Goal: Task Accomplishment & Management: Use online tool/utility

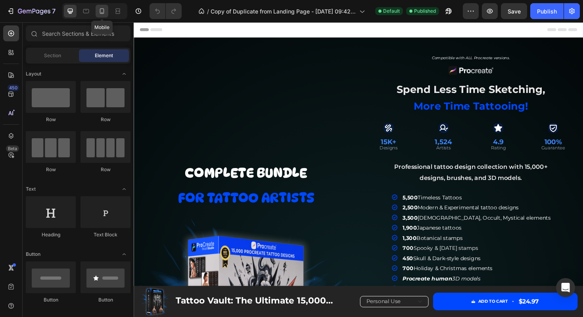
click at [102, 12] on icon at bounding box center [102, 11] width 8 height 8
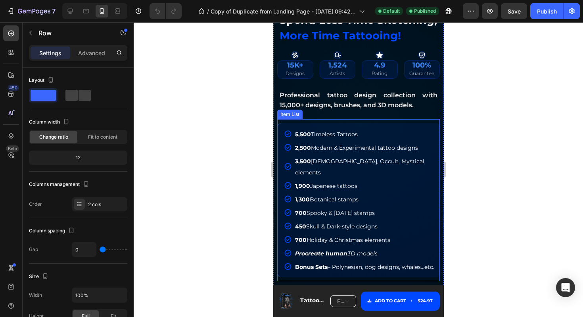
scroll to position [340, 0]
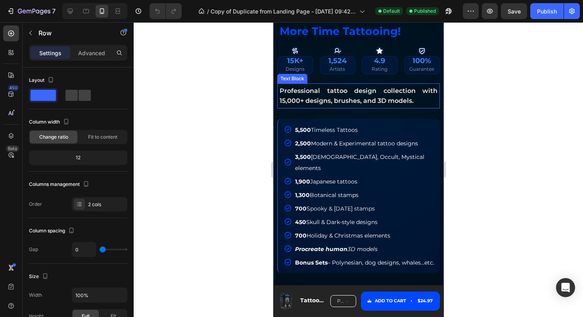
click at [389, 101] on span "Professional tattoo design collection with 15,000+ designs, brushes, and 3D mod…" at bounding box center [358, 96] width 158 height 18
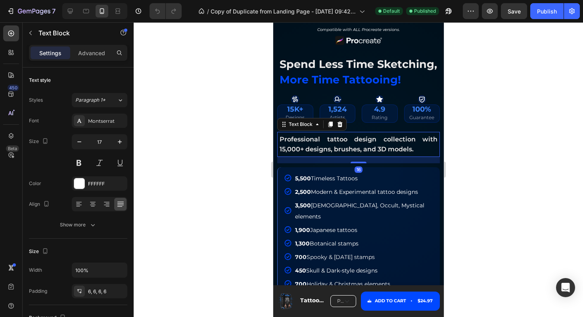
scroll to position [289, 0]
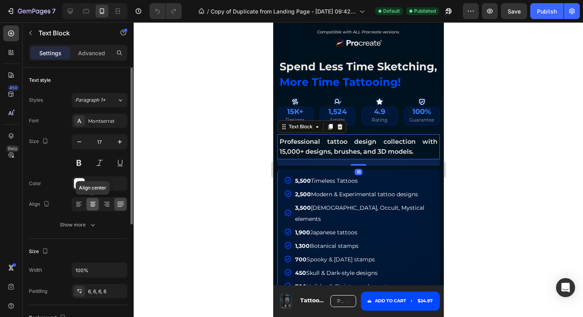
click at [93, 203] on icon at bounding box center [93, 203] width 4 height 1
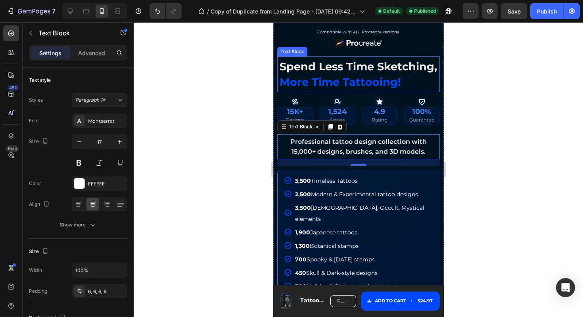
click at [382, 72] on span "spend less time sketching," at bounding box center [358, 66] width 158 height 13
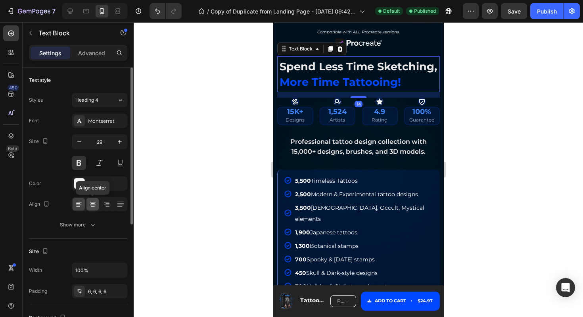
click at [93, 202] on icon at bounding box center [93, 204] width 8 height 8
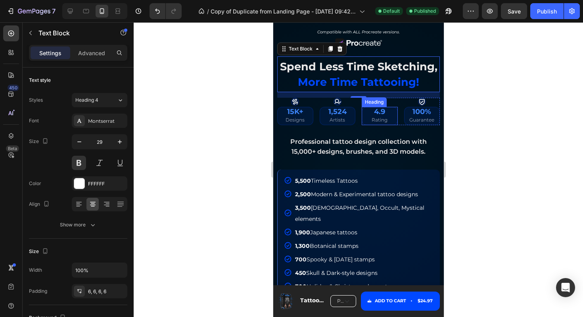
click at [393, 108] on h2 "4.9 Rating" at bounding box center [380, 116] width 36 height 18
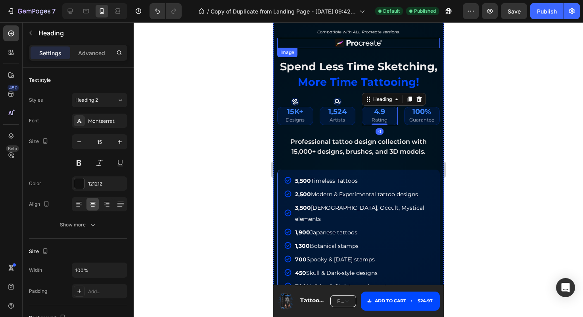
click at [404, 45] on div at bounding box center [358, 43] width 163 height 11
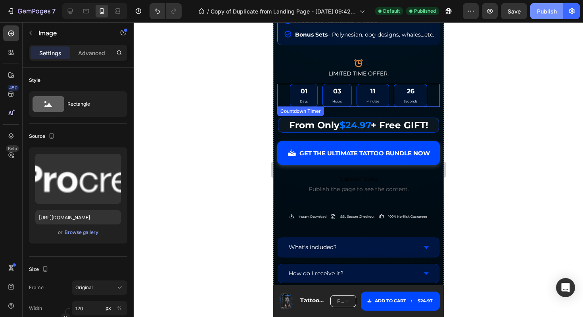
scroll to position [606, 0]
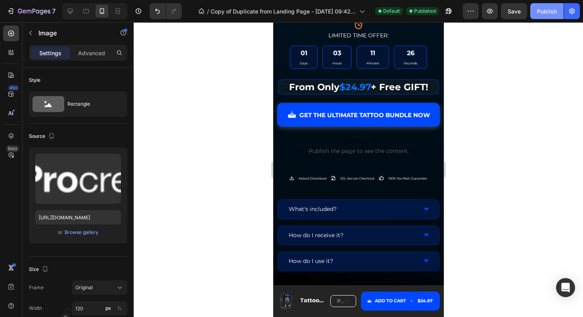
click at [547, 6] on button "Publish" at bounding box center [547, 11] width 33 height 16
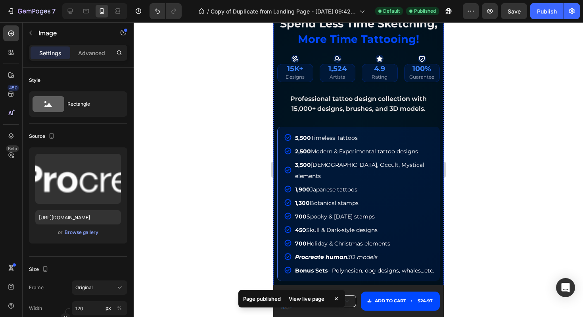
scroll to position [321, 0]
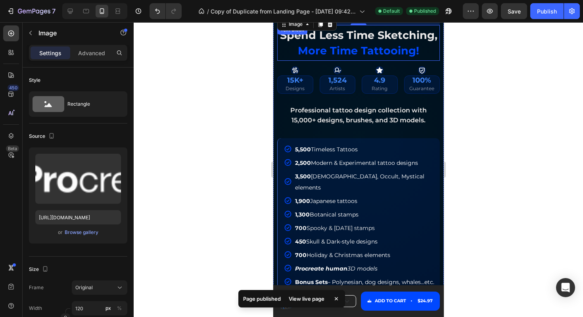
click at [329, 55] on span "more time tattooing!" at bounding box center [358, 50] width 121 height 13
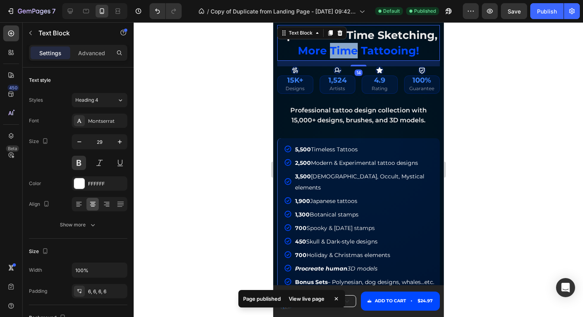
click at [329, 55] on span "more time tattooing!" at bounding box center [358, 50] width 121 height 13
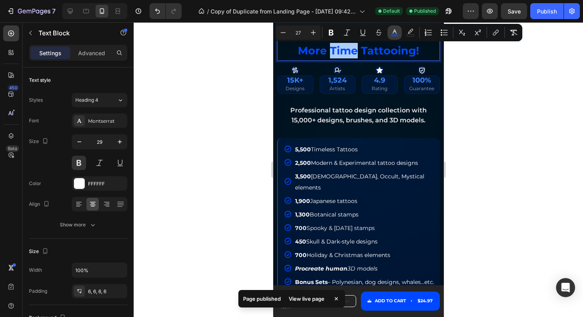
click at [391, 31] on icon "Editor contextual toolbar" at bounding box center [395, 33] width 8 height 8
type input "0048FF"
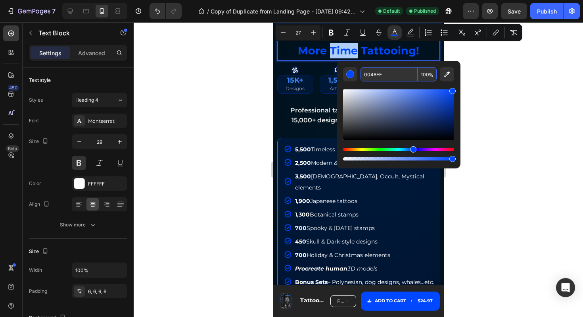
click at [387, 75] on input "0048FF" at bounding box center [389, 74] width 57 height 14
click at [349, 197] on span "1,900 Japanese tattoos" at bounding box center [326, 200] width 62 height 7
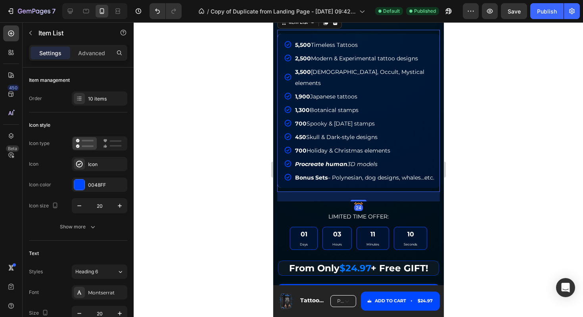
scroll to position [474, 0]
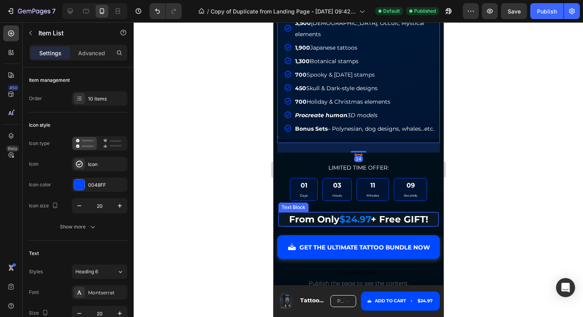
click at [356, 214] on span "$24.97" at bounding box center [354, 219] width 31 height 11
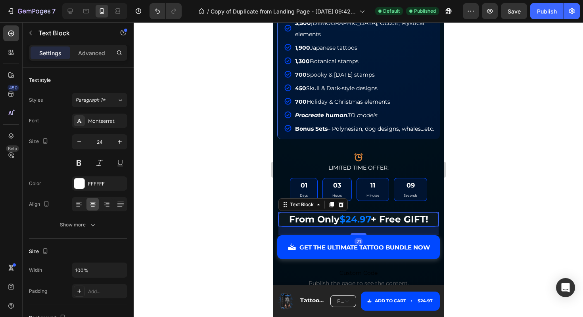
click at [356, 214] on span "$24.97" at bounding box center [354, 219] width 31 height 11
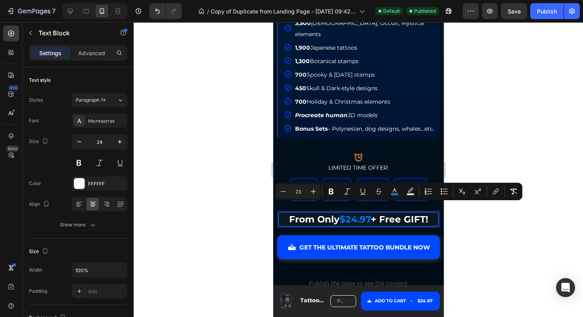
click at [372, 214] on span "+ Free GIFT!" at bounding box center [400, 219] width 58 height 11
drag, startPoint x: 372, startPoint y: 208, endPoint x: 341, endPoint y: 208, distance: 31.4
click at [341, 213] on p "From Only $24.97 + Free GIFT!" at bounding box center [358, 219] width 159 height 13
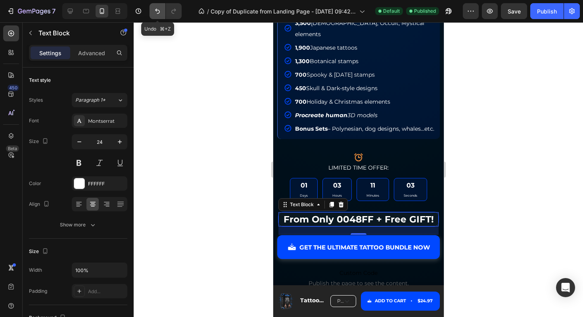
click at [156, 12] on icon "Undo/Redo" at bounding box center [158, 11] width 8 height 8
click at [156, 13] on icon "Undo/Redo" at bounding box center [158, 11] width 8 height 8
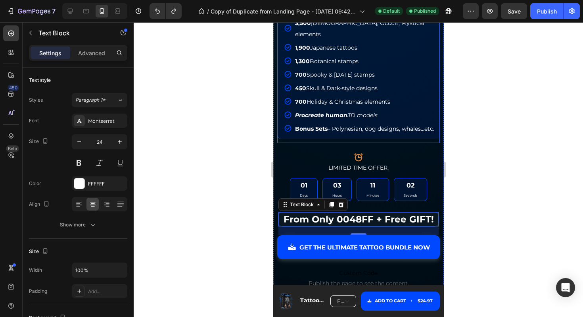
click at [330, 125] on span "Bonus Sets – Polynesian, dog designs, whales...etc." at bounding box center [364, 128] width 139 height 7
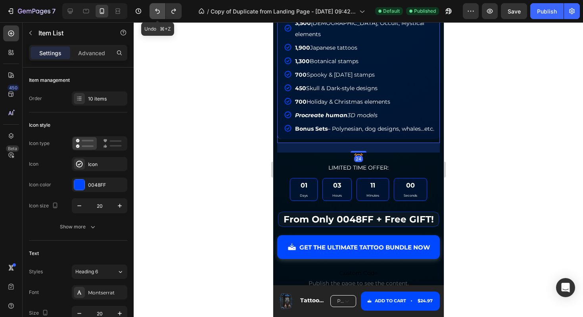
click at [156, 11] on icon "Undo/Redo" at bounding box center [158, 11] width 8 height 8
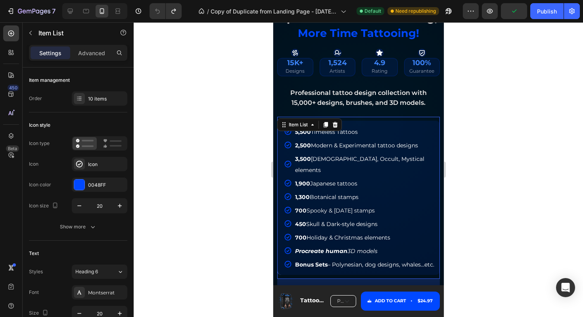
scroll to position [332, 0]
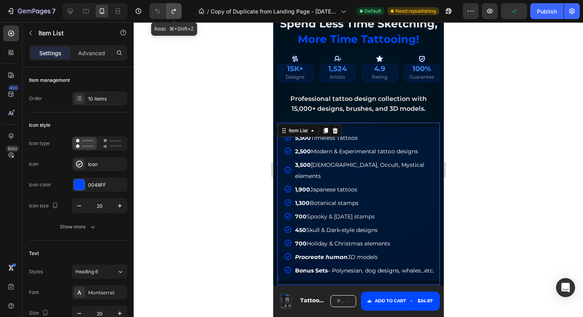
click at [175, 13] on icon "Undo/Redo" at bounding box center [174, 11] width 8 height 8
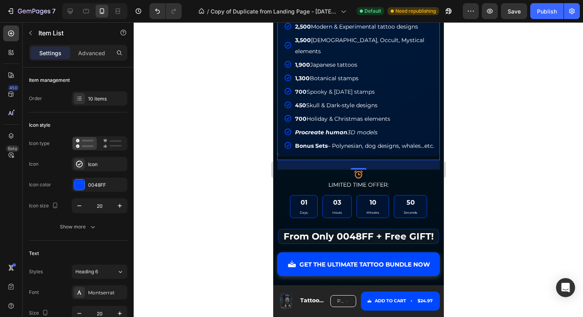
scroll to position [489, 0]
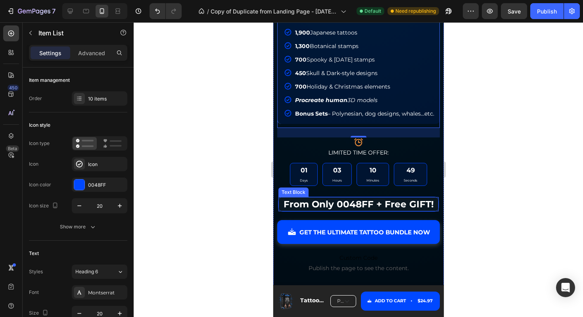
click at [376, 198] on span "From Only 0048FF + Free GIFT!" at bounding box center [358, 203] width 150 height 11
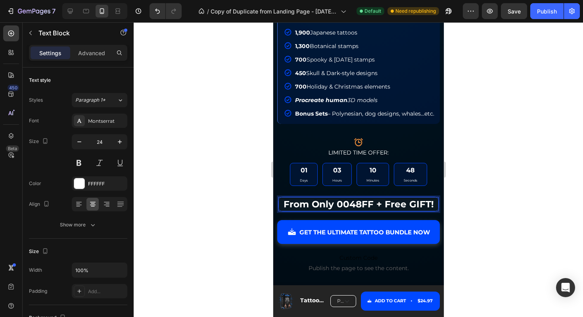
click at [376, 198] on span "From Only 0048FF + Free GIFT!" at bounding box center [358, 203] width 150 height 11
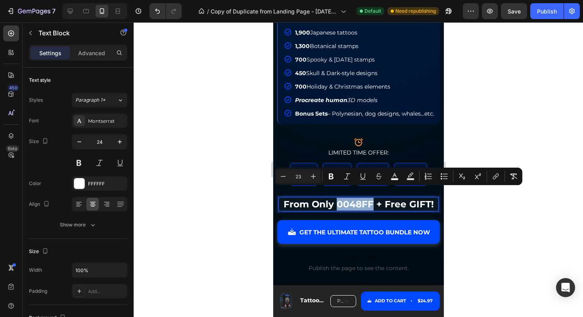
drag, startPoint x: 374, startPoint y: 193, endPoint x: 337, endPoint y: 192, distance: 37.7
click at [337, 198] on span "From Only 0048FF + Free GIFT!" at bounding box center [358, 203] width 150 height 11
drag, startPoint x: 371, startPoint y: 191, endPoint x: 341, endPoint y: 191, distance: 30.6
click at [341, 198] on span "From Only 24.97$ + Free GIFT!" at bounding box center [358, 203] width 145 height 11
click at [392, 173] on icon "Editor contextual toolbar" at bounding box center [395, 176] width 8 height 8
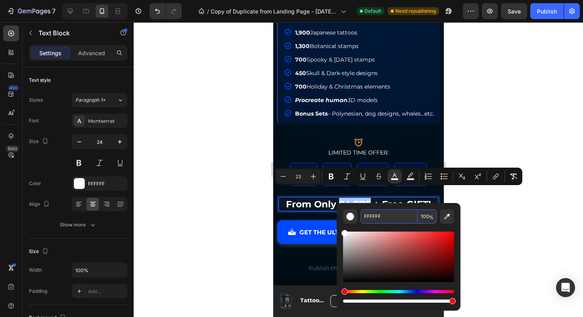
click at [373, 217] on input "FFFFFF" at bounding box center [389, 216] width 57 height 14
paste input "0048"
type input "0048FF"
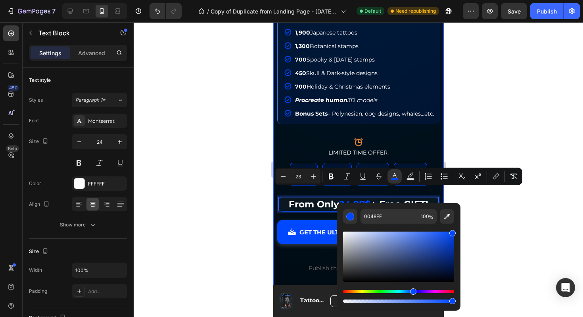
click at [371, 125] on div "Compatible with ALL Procreate versions. Text Block Image spend less time sketch…" at bounding box center [358, 108] width 163 height 560
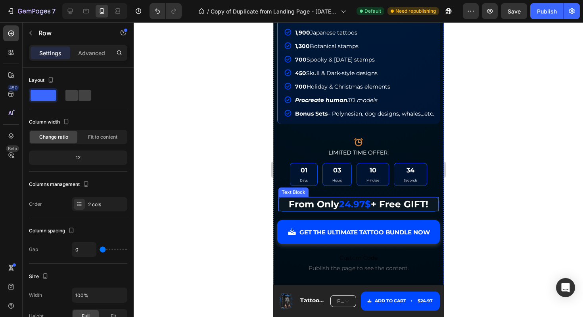
click at [371, 198] on span "+ Free GIFT!" at bounding box center [400, 203] width 58 height 11
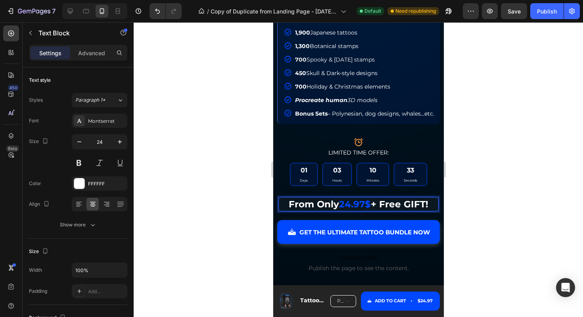
click at [371, 198] on span "+ Free GIFT!" at bounding box center [400, 203] width 58 height 11
drag, startPoint x: 371, startPoint y: 193, endPoint x: 340, endPoint y: 197, distance: 31.2
click at [340, 198] on p "From Only 24.97$ + Free GIFT!" at bounding box center [358, 204] width 159 height 13
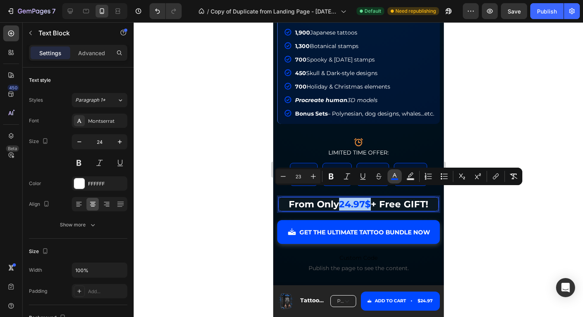
click at [391, 174] on icon "Editor contextual toolbar" at bounding box center [395, 176] width 8 height 8
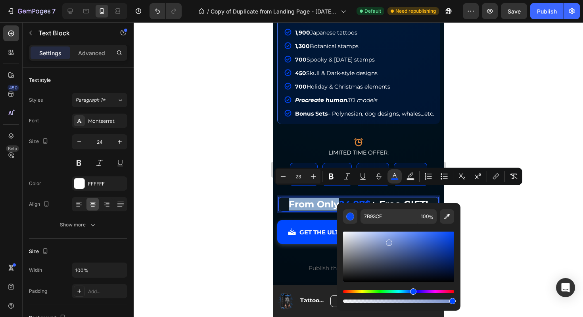
drag, startPoint x: 451, startPoint y: 234, endPoint x: 389, endPoint y: 241, distance: 62.7
click at [389, 241] on div "Editor contextual toolbar" at bounding box center [389, 242] width 6 height 6
click at [404, 246] on div "Editor contextual toolbar" at bounding box center [398, 256] width 111 height 50
click at [426, 227] on div "Editor contextual toolbar" at bounding box center [398, 263] width 111 height 81
click at [423, 233] on div "Editor contextual toolbar" at bounding box center [398, 256] width 111 height 50
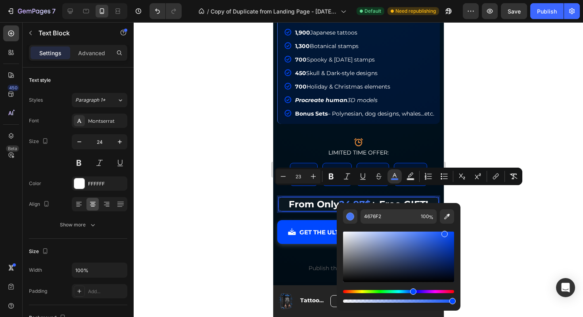
click at [444, 232] on div "Editor contextual toolbar" at bounding box center [398, 256] width 111 height 50
click at [447, 238] on div "Editor contextual toolbar" at bounding box center [398, 256] width 111 height 50
drag, startPoint x: 452, startPoint y: 234, endPoint x: 468, endPoint y: 214, distance: 25.7
click at [468, 0] on body "7 Version history / Copy of Duplicate from Landing Page - [DATE] 09:42:45 Defau…" at bounding box center [291, 0] width 583 height 0
type input "0048FF"
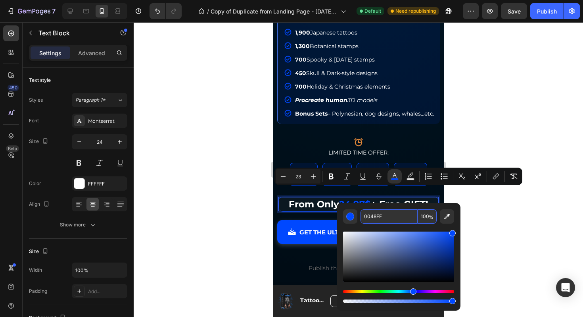
click at [426, 216] on input "100" at bounding box center [427, 216] width 19 height 14
type input "90"
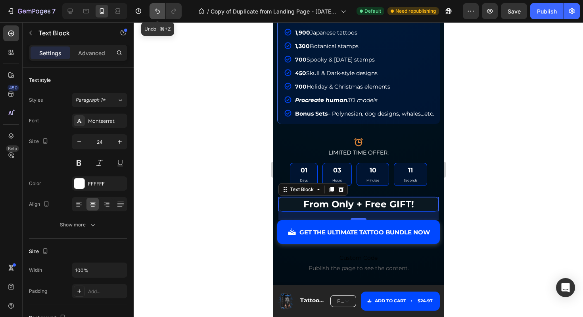
click at [152, 10] on button "Undo/Redo" at bounding box center [158, 11] width 16 height 16
click at [157, 10] on icon "Undo/Redo" at bounding box center [158, 11] width 8 height 8
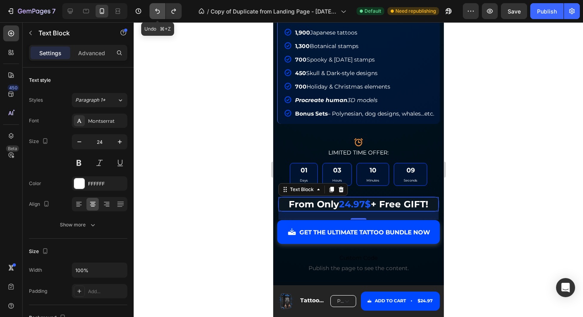
click at [157, 10] on icon "Undo/Redo" at bounding box center [158, 11] width 8 height 8
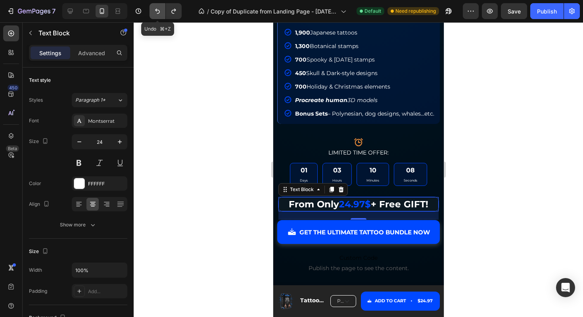
click at [157, 10] on icon "Undo/Redo" at bounding box center [158, 11] width 8 height 8
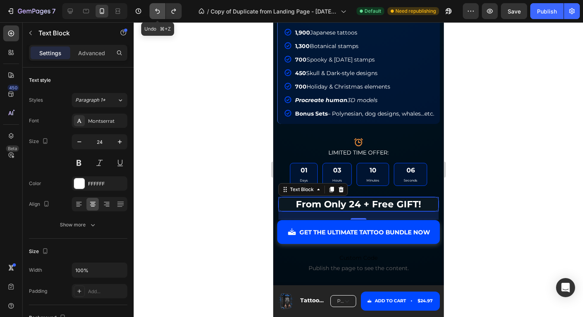
click at [157, 10] on icon "Undo/Redo" at bounding box center [158, 11] width 8 height 8
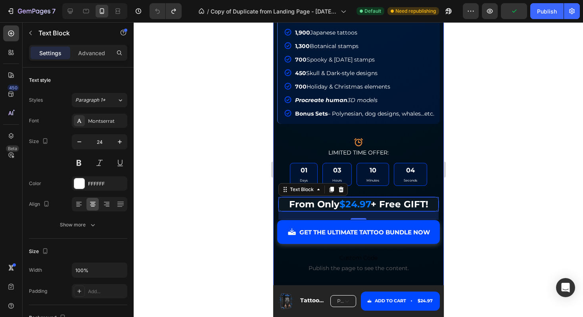
click at [383, 124] on div "Compatible with ALL Procreate versions. Text Block Image spend less time sketch…" at bounding box center [358, 108] width 163 height 560
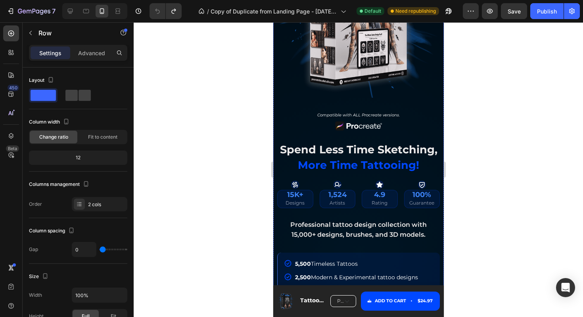
scroll to position [202, 0]
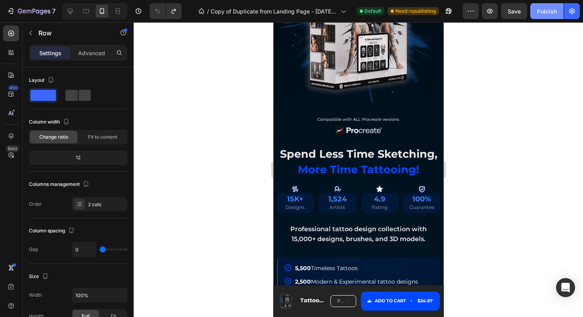
click at [547, 14] on div "Publish" at bounding box center [547, 11] width 20 height 8
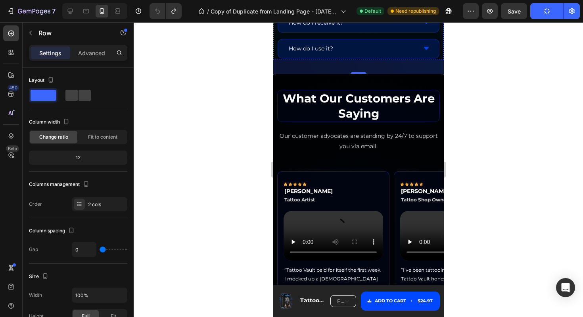
click at [405, 131] on p "Our customer advocates are standing by 24/7 to support you via email." at bounding box center [358, 141] width 161 height 20
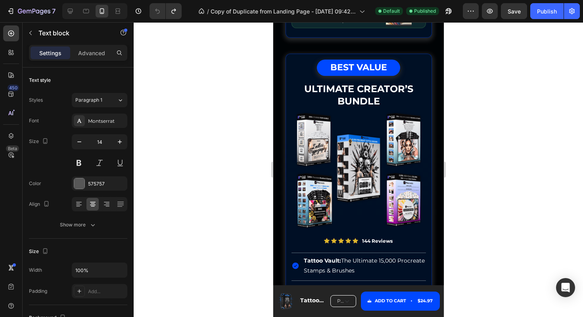
scroll to position [3932, 0]
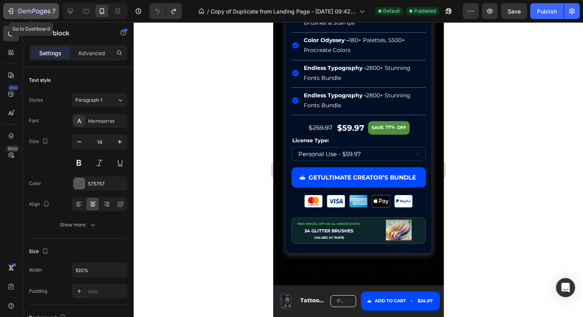
click at [19, 11] on icon "button" at bounding box center [34, 11] width 33 height 7
